Goal: Task Accomplishment & Management: Manage account settings

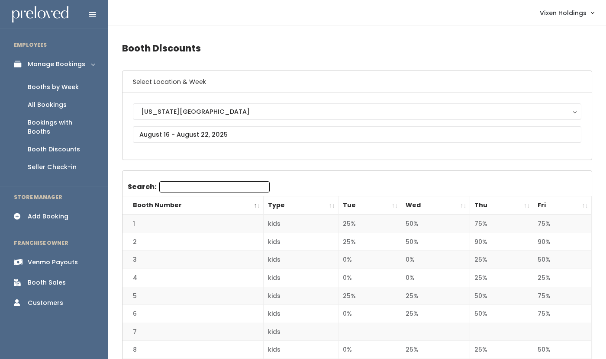
click at [63, 258] on div "Venmo Payouts" at bounding box center [53, 262] width 50 height 9
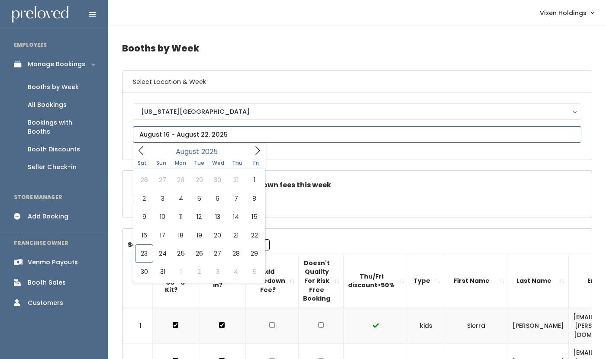
click at [180, 137] on input "text" at bounding box center [357, 134] width 448 height 16
type input "August 23 to August 29"
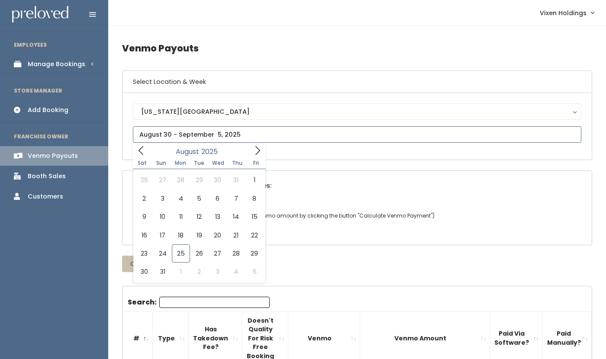
click at [185, 136] on input "text" at bounding box center [357, 134] width 448 height 16
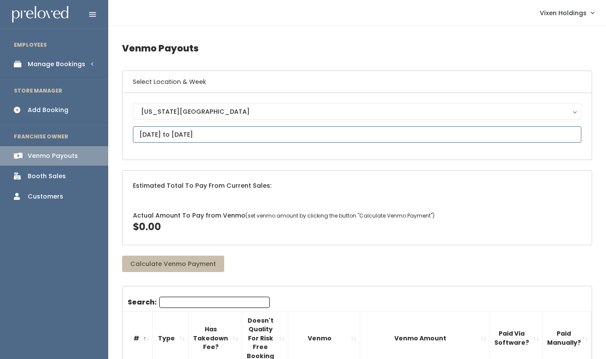
click at [193, 138] on input "August 23 to August 29" at bounding box center [357, 134] width 448 height 16
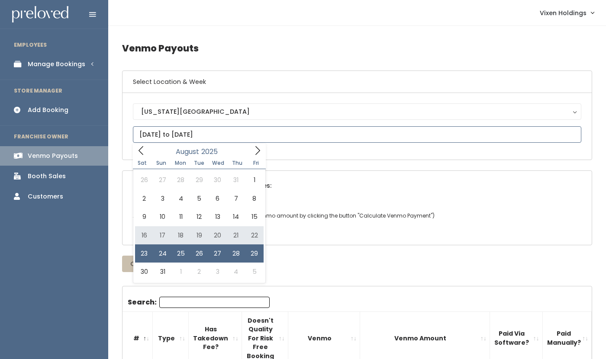
type input "August 16 to August 22"
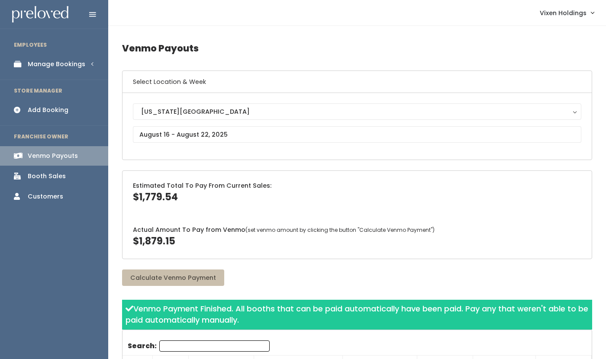
click at [46, 66] on div "Manage Bookings" at bounding box center [57, 64] width 58 height 9
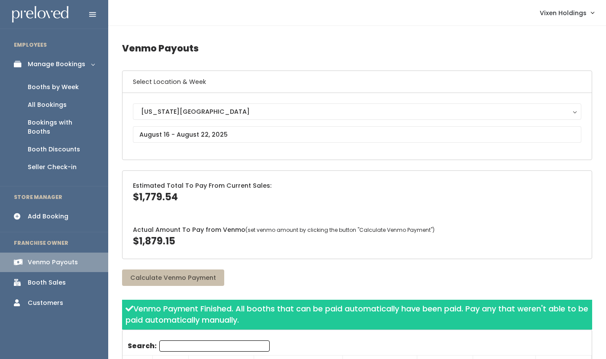
click at [49, 87] on div "Booths by Week" at bounding box center [53, 87] width 51 height 9
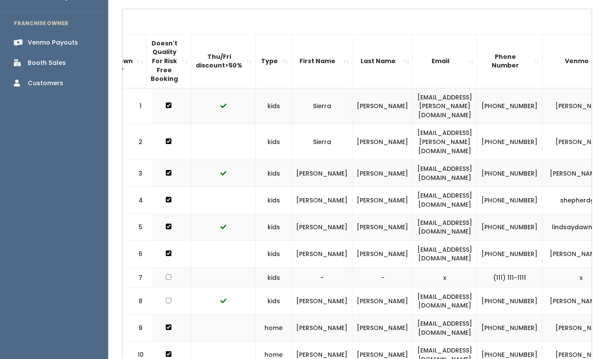
scroll to position [0, 177]
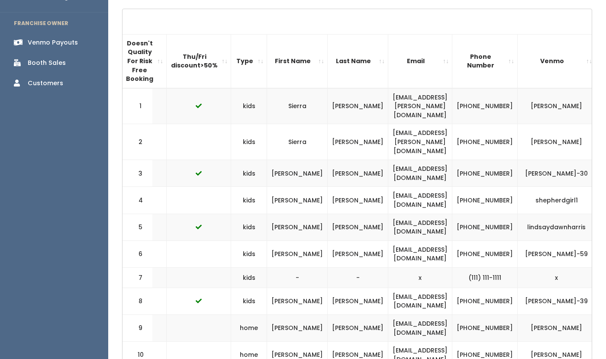
click at [605, 139] on span "button" at bounding box center [610, 141] width 3 height 5
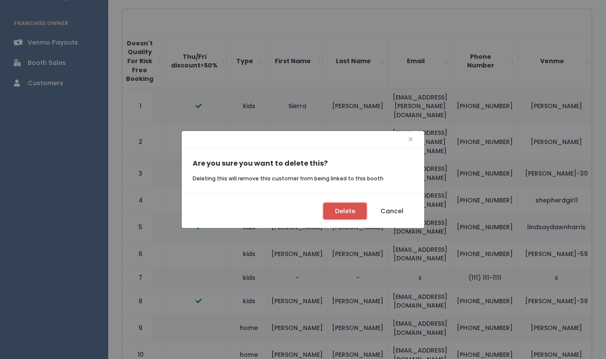
click at [351, 214] on button "Delete" at bounding box center [344, 211] width 43 height 16
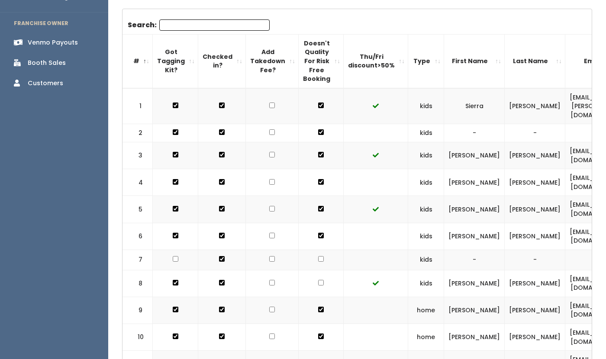
click at [174, 129] on input "checkbox" at bounding box center [176, 132] width 6 height 6
checkbox input "false"
click at [222, 129] on input "checkbox" at bounding box center [222, 132] width 6 height 6
checkbox input "false"
click at [318, 129] on input "checkbox" at bounding box center [321, 132] width 6 height 6
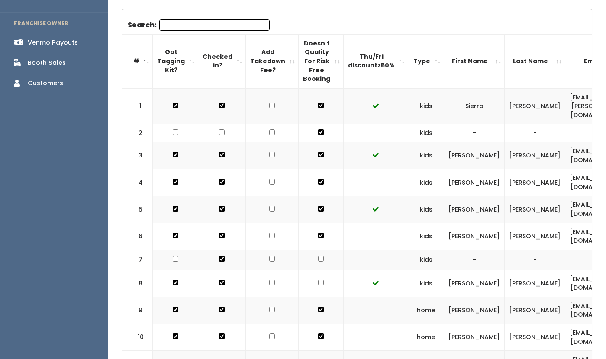
checkbox input "false"
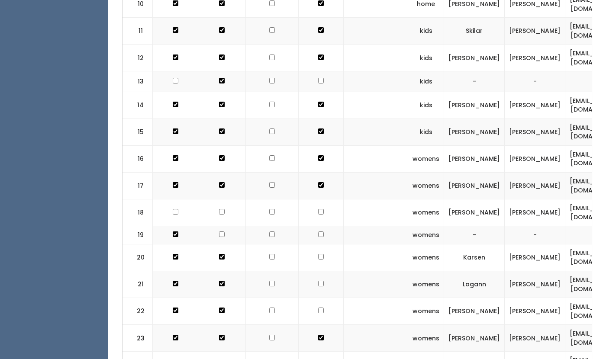
scroll to position [559, 0]
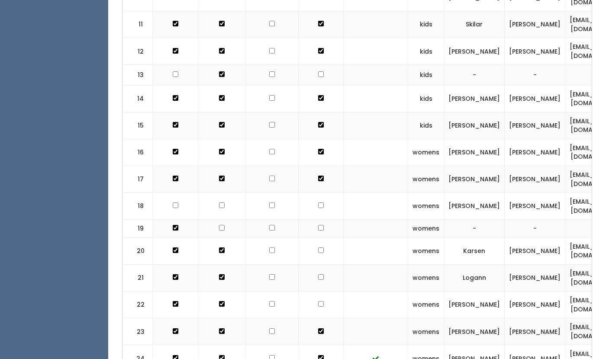
checkbox input "false"
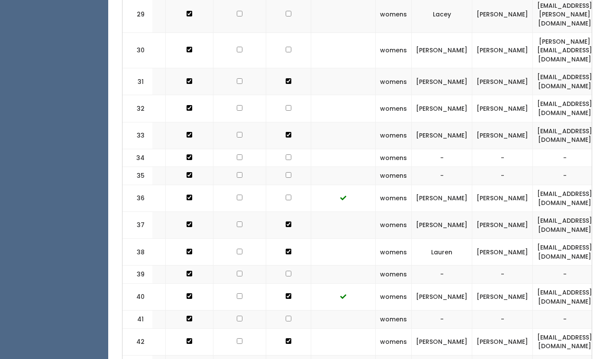
scroll to position [0, 0]
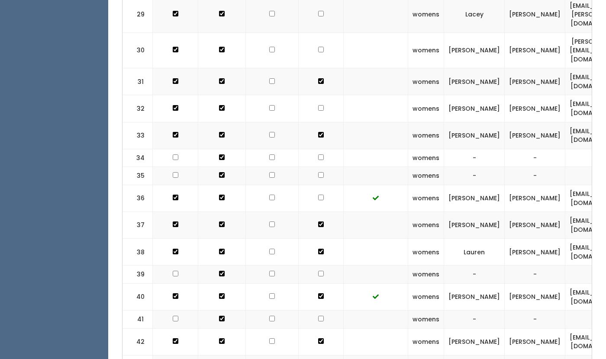
checkbox input "false"
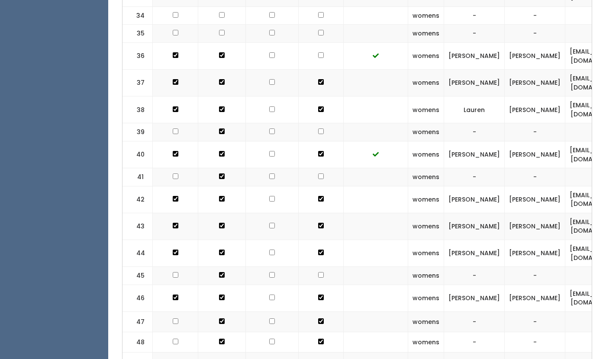
checkbox input "false"
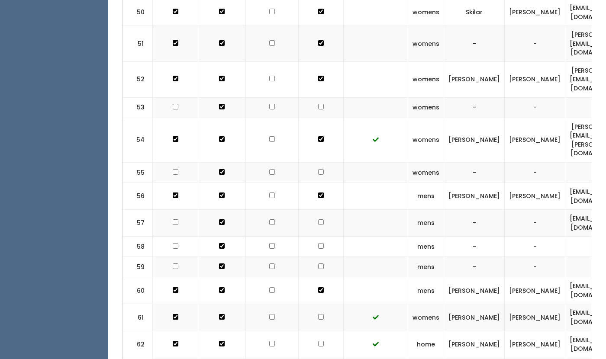
checkbox input "false"
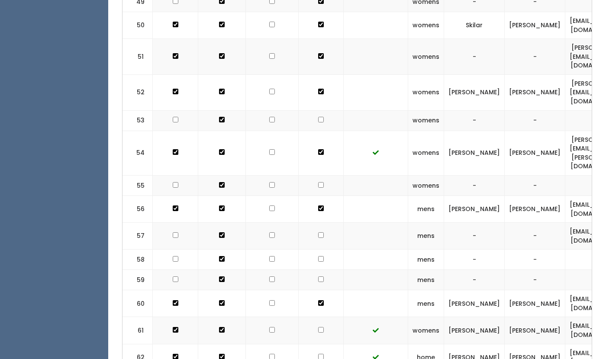
scroll to position [1551, 0]
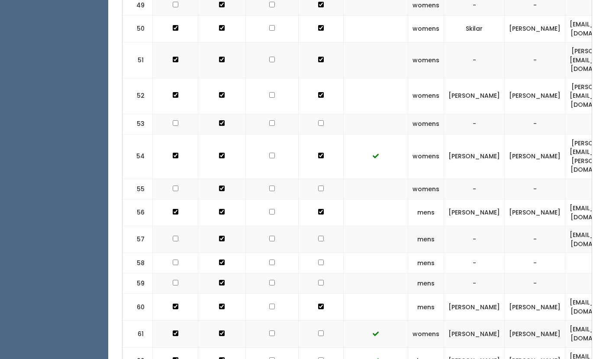
checkbox input "true"
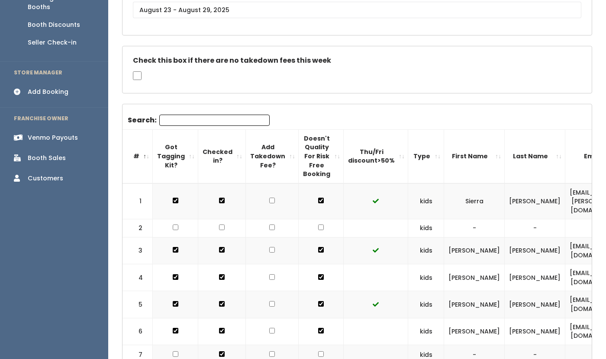
scroll to position [0, 0]
